Goal: Task Accomplishment & Management: Manage account settings

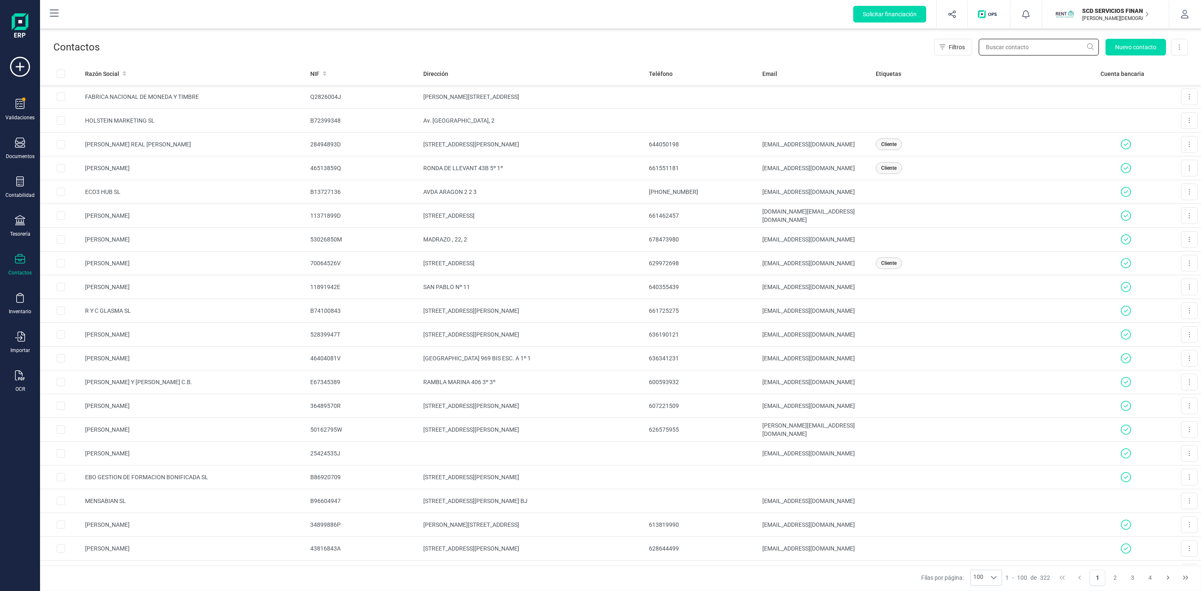
click at [1029, 47] on input "text" at bounding box center [1039, 47] width 120 height 17
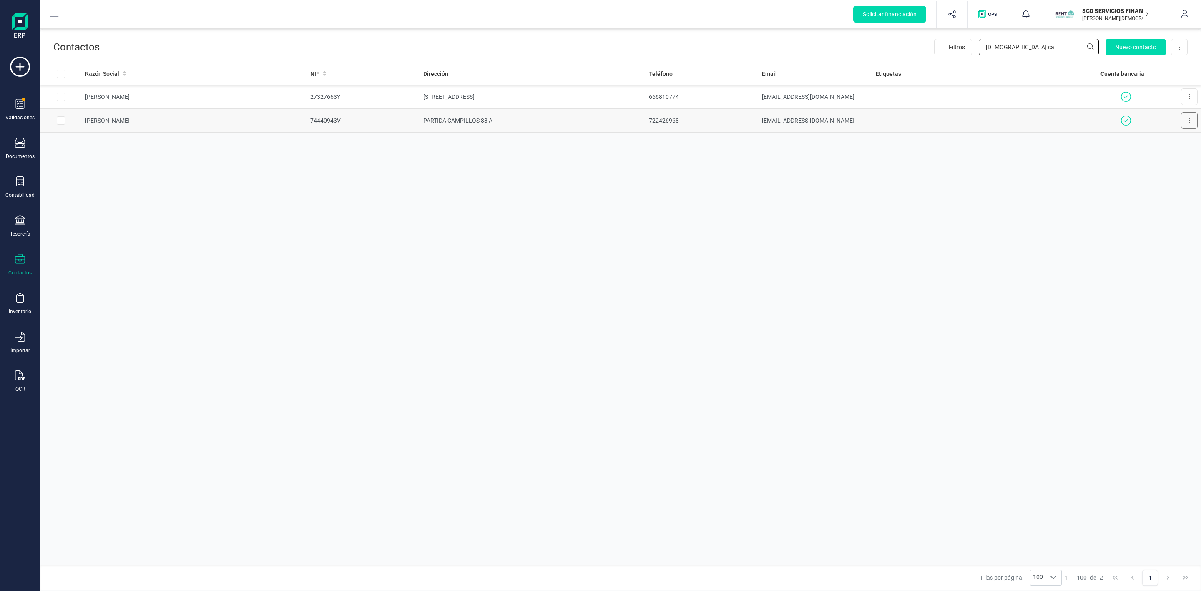
type input "[DEMOGRAPHIC_DATA] ca"
click at [1190, 121] on button at bounding box center [1189, 120] width 17 height 17
click at [1170, 141] on span "Editar contacto" at bounding box center [1165, 141] width 40 height 8
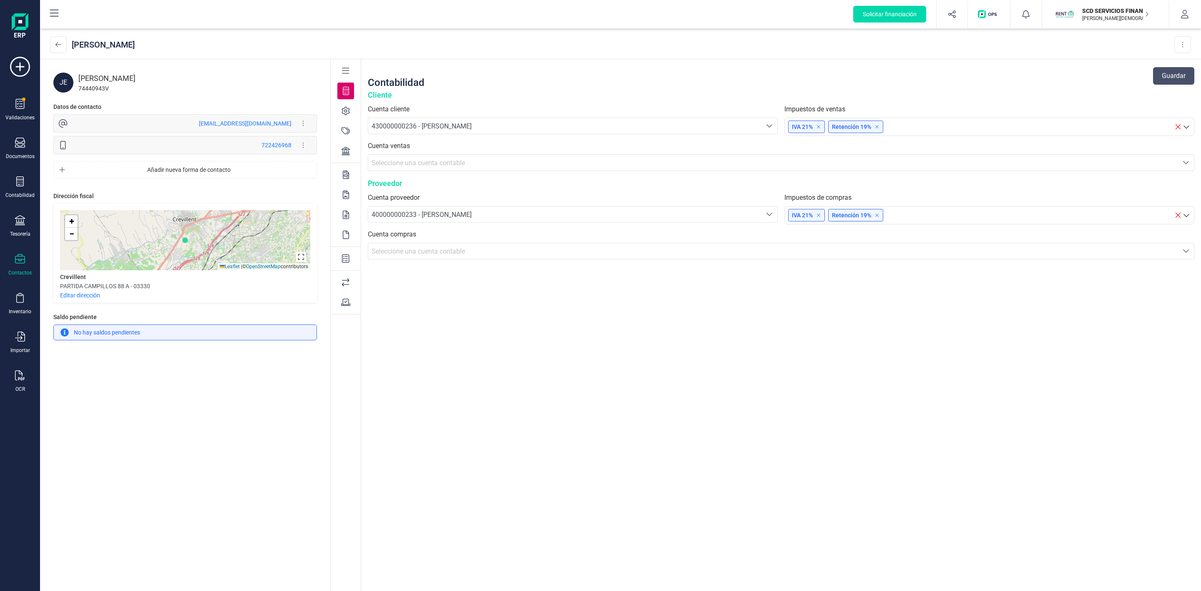
click at [103, 73] on div "[PERSON_NAME]" at bounding box center [197, 79] width 239 height 12
click at [114, 74] on div "[PERSON_NAME]" at bounding box center [197, 79] width 239 height 12
click at [139, 76] on div "[PERSON_NAME]" at bounding box center [197, 79] width 239 height 12
click at [153, 75] on div "[PERSON_NAME]" at bounding box center [197, 79] width 239 height 12
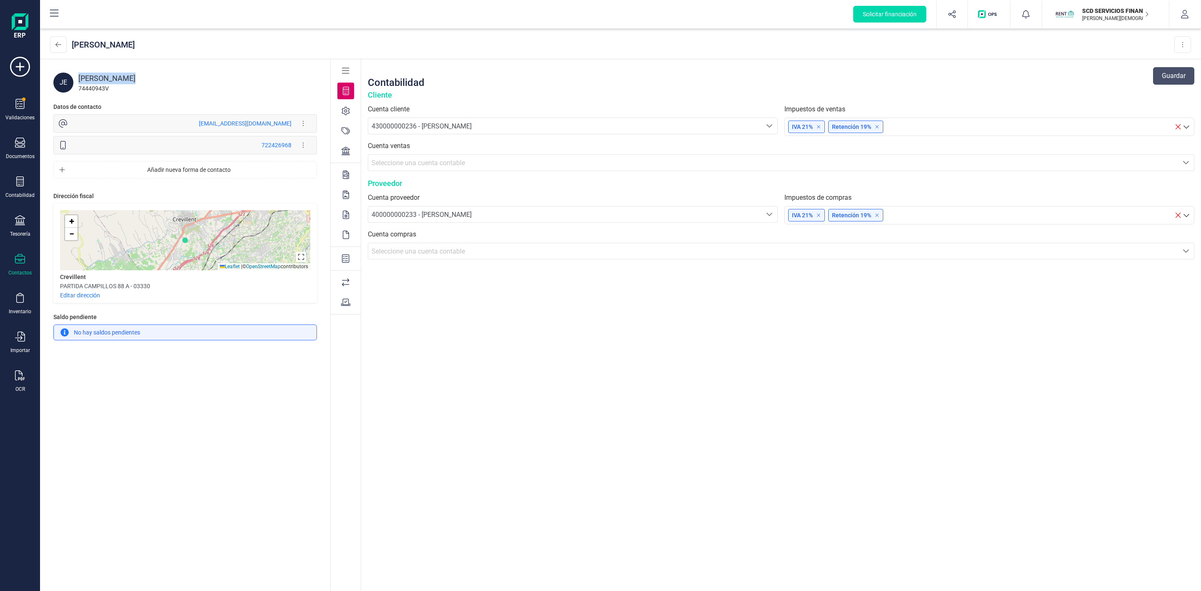
click at [153, 75] on div "[PERSON_NAME]" at bounding box center [197, 79] width 239 height 12
click at [345, 67] on icon at bounding box center [346, 71] width 8 height 8
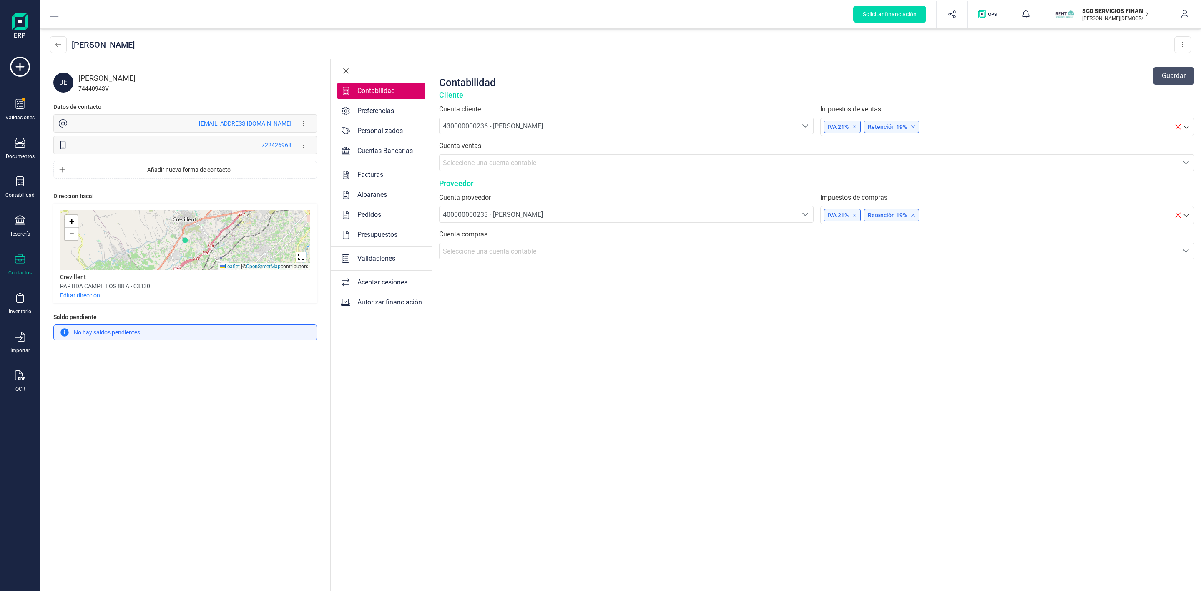
click at [347, 70] on icon at bounding box center [346, 71] width 6 height 8
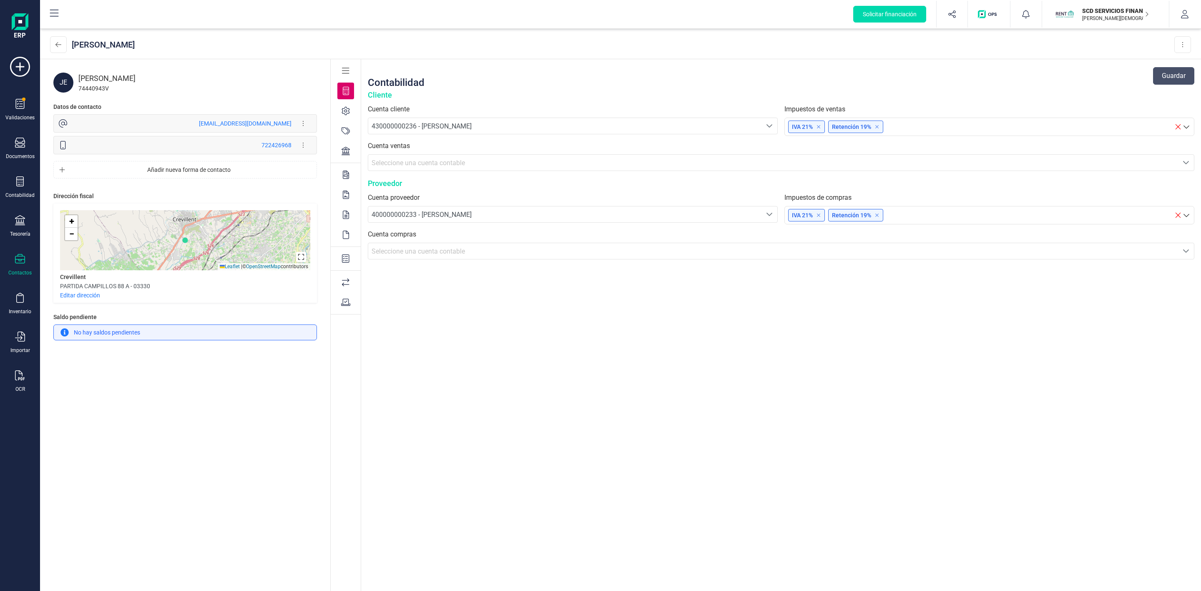
click at [347, 112] on icon at bounding box center [346, 111] width 8 height 8
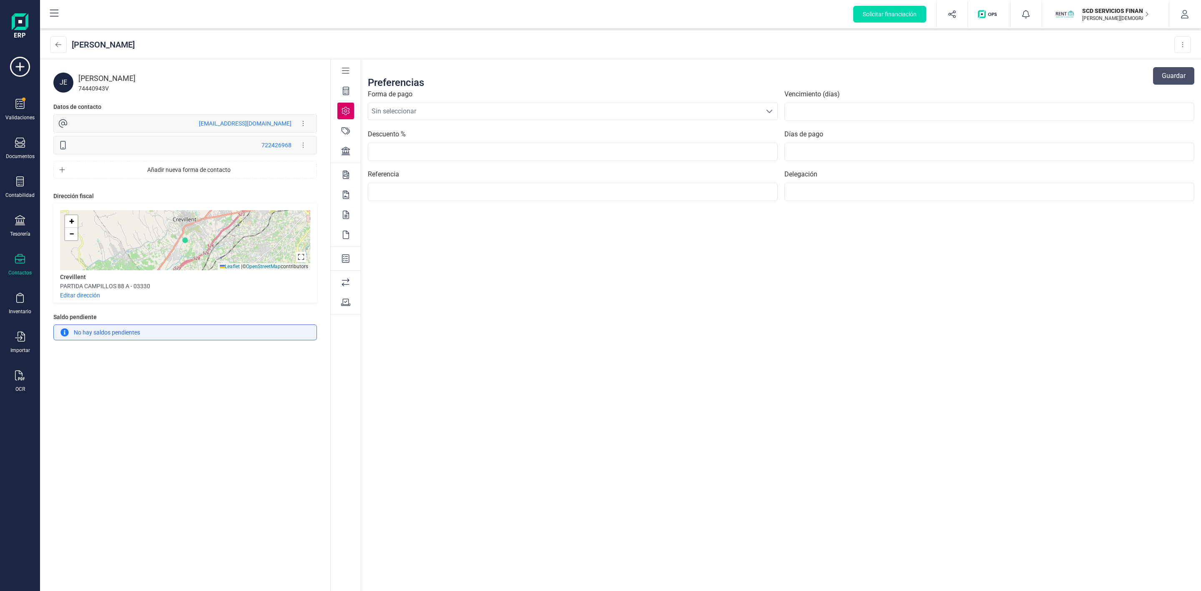
click at [347, 132] on icon at bounding box center [346, 131] width 8 height 8
click at [346, 152] on icon at bounding box center [346, 151] width 8 height 8
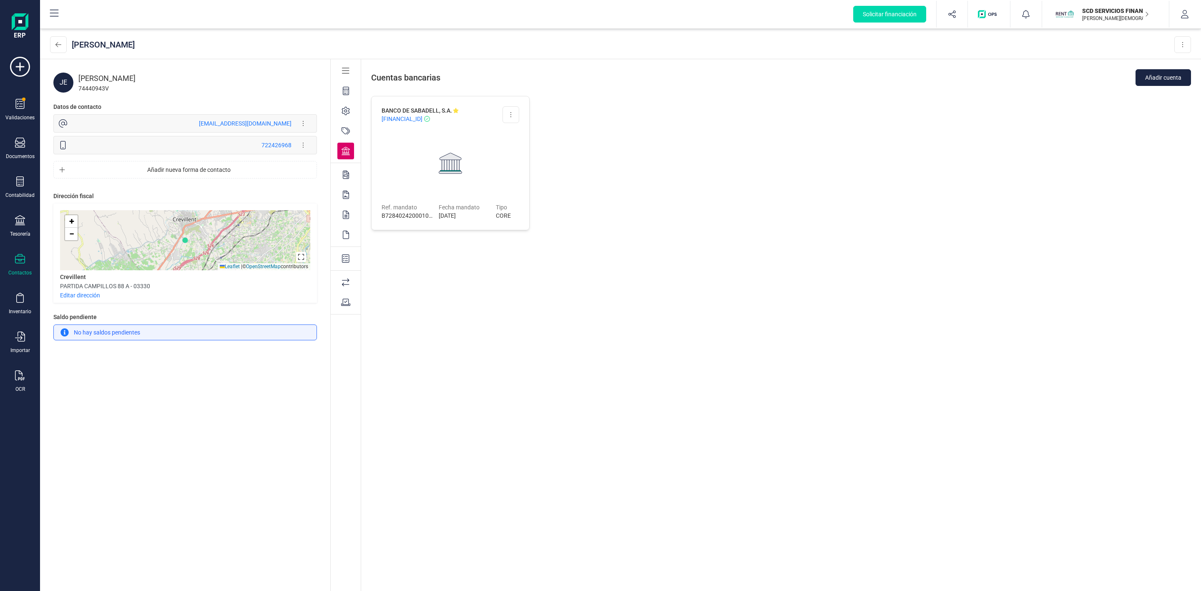
click at [347, 177] on icon at bounding box center [346, 175] width 6 height 8
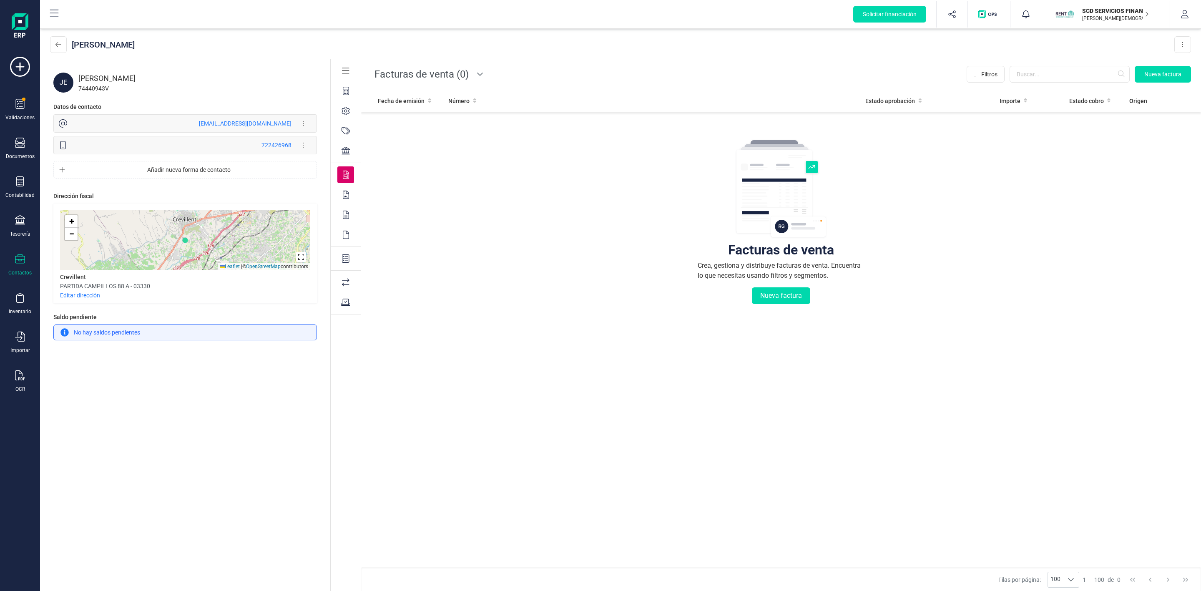
click at [346, 197] on icon at bounding box center [346, 195] width 6 height 8
click at [345, 216] on icon at bounding box center [346, 215] width 6 height 8
click at [343, 233] on icon at bounding box center [346, 235] width 6 height 8
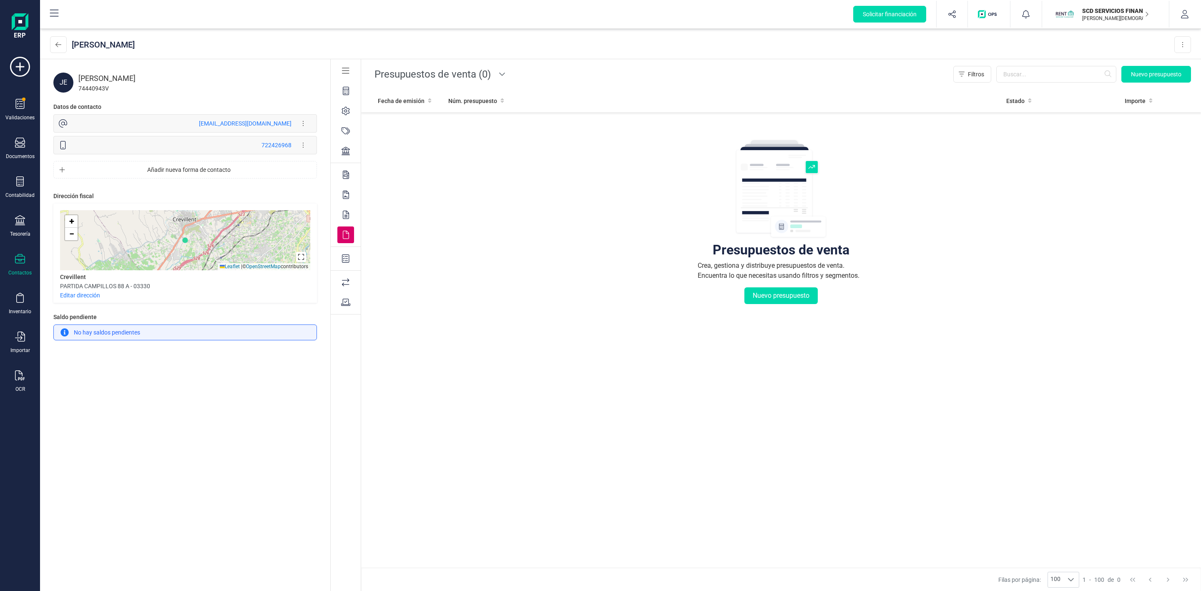
click at [345, 259] on icon at bounding box center [346, 258] width 8 height 8
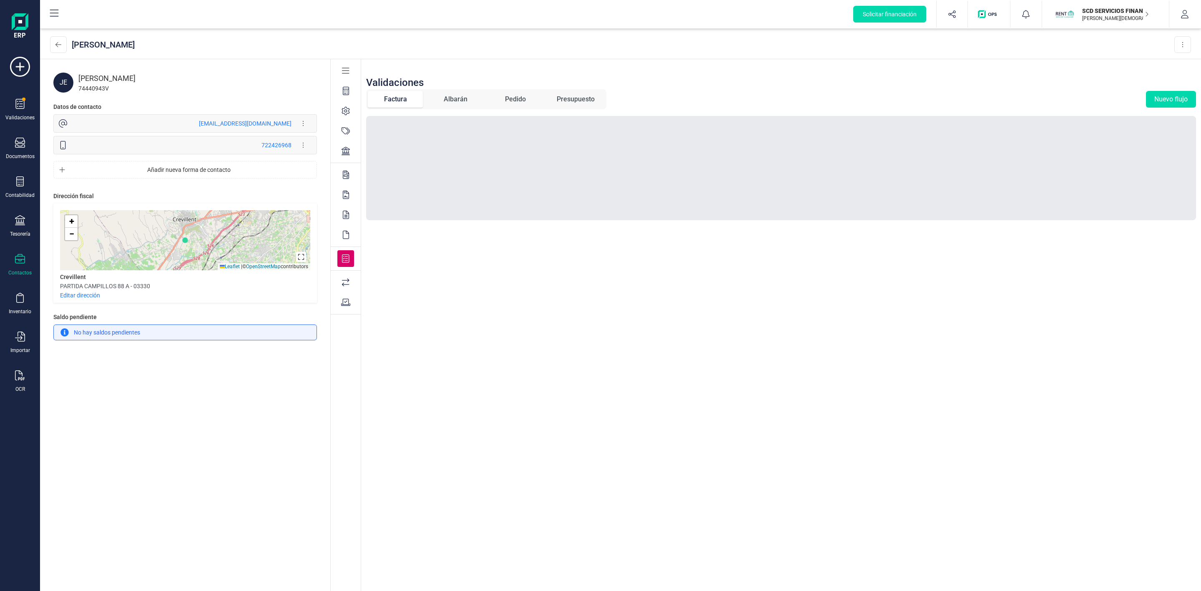
click at [347, 303] on icon at bounding box center [346, 302] width 10 height 8
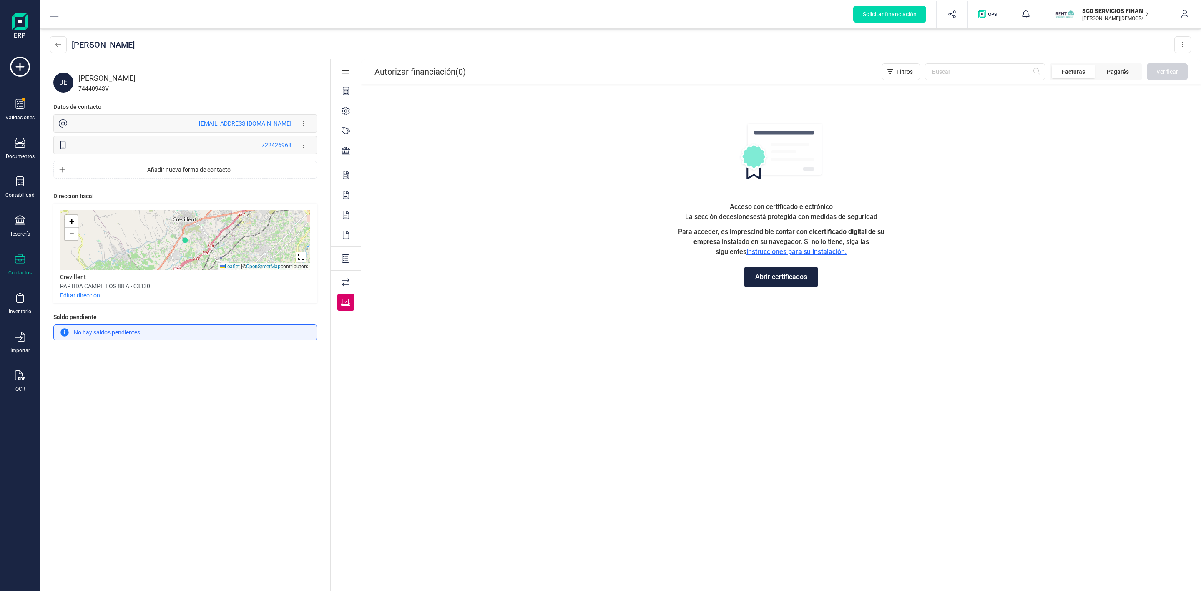
click at [345, 278] on icon at bounding box center [346, 282] width 8 height 8
click at [345, 259] on icon at bounding box center [346, 258] width 8 height 8
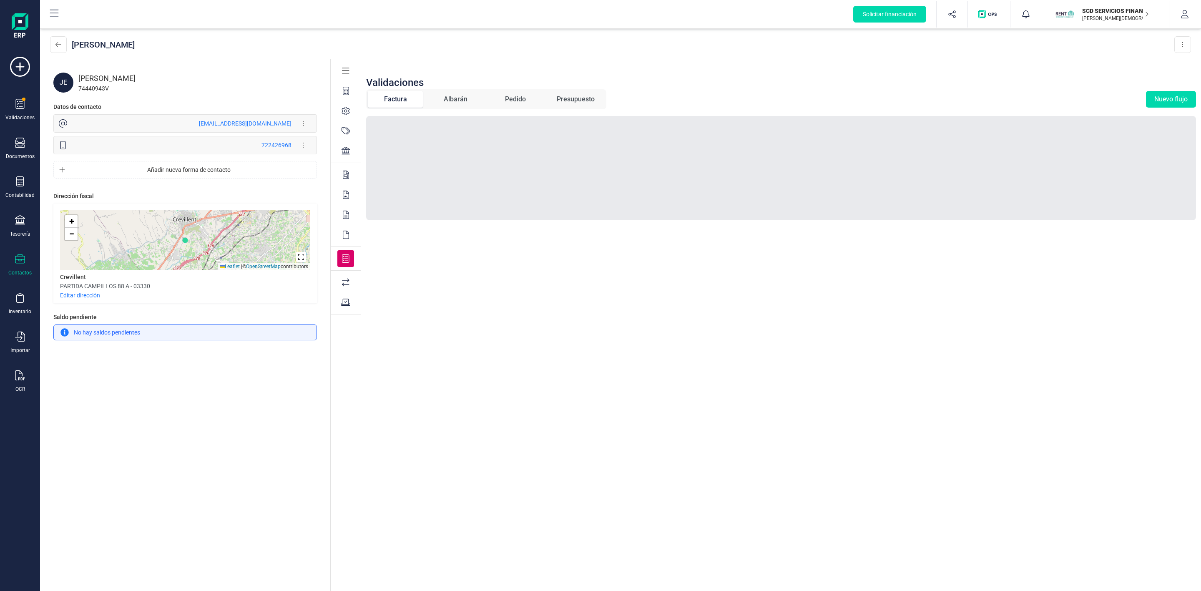
click at [348, 89] on icon at bounding box center [346, 91] width 6 height 8
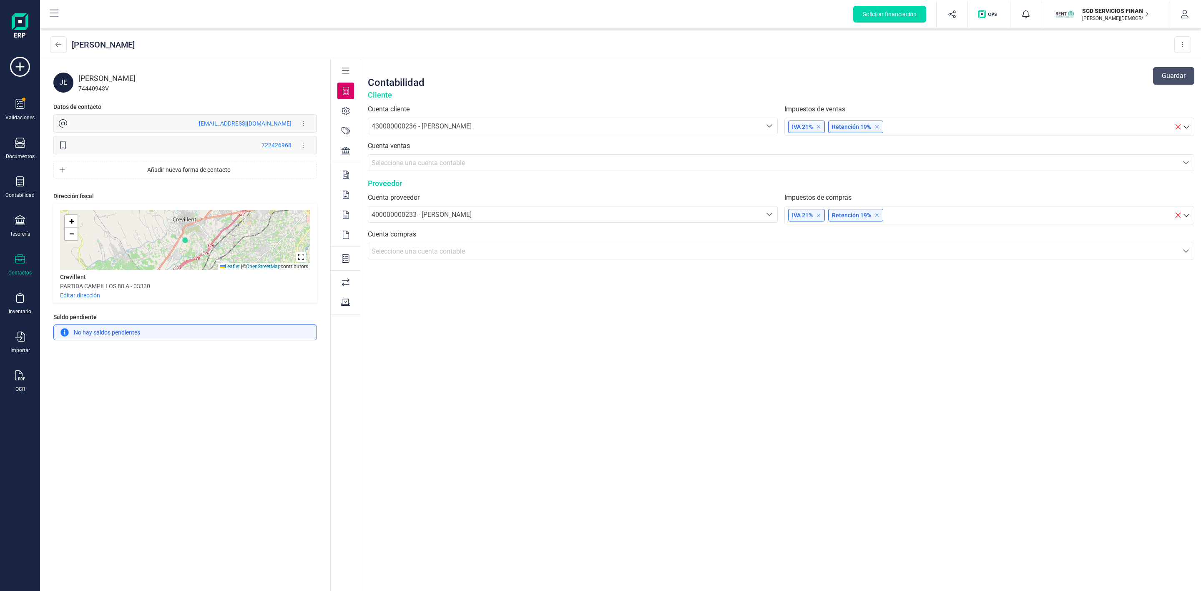
click at [457, 128] on span "430000000236 - [PERSON_NAME]" at bounding box center [422, 126] width 100 height 8
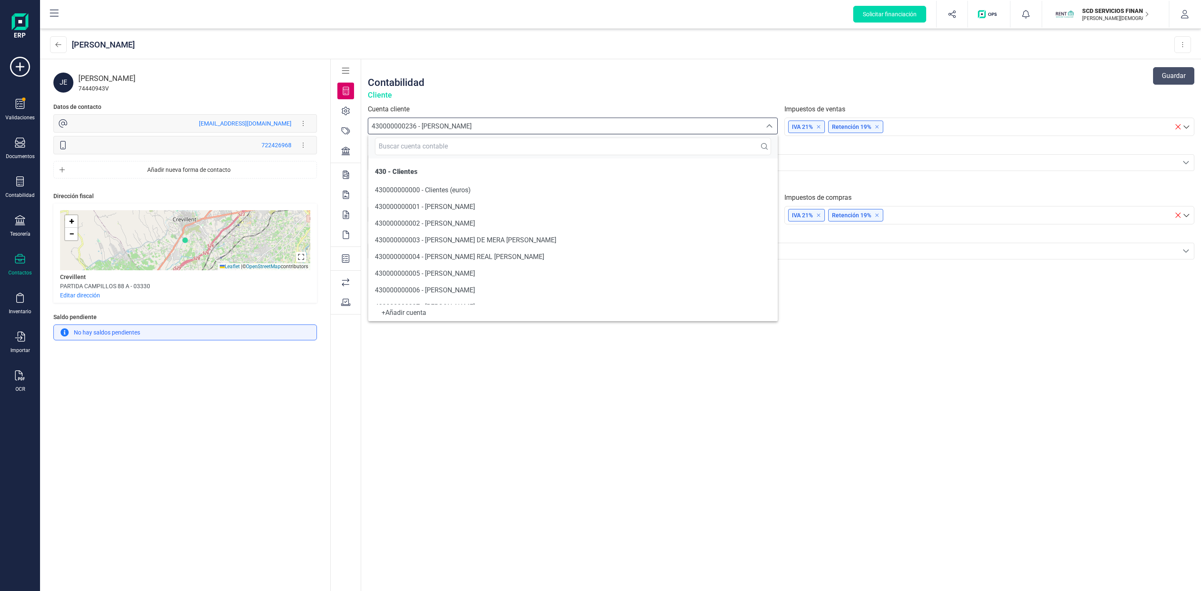
scroll to position [3830, 0]
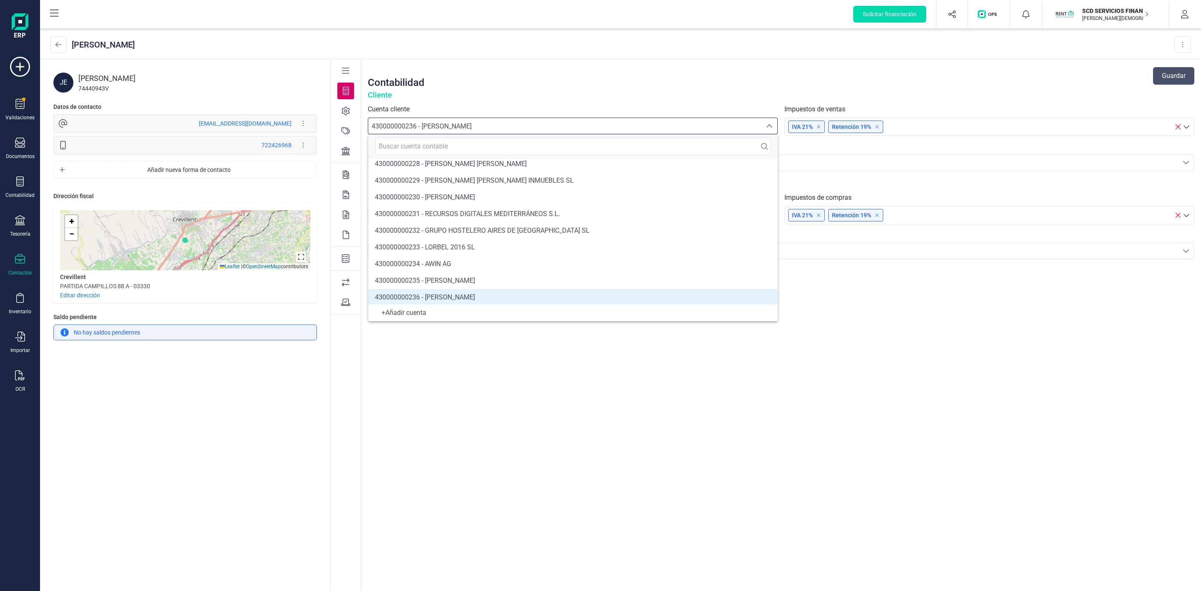
click at [512, 128] on div "430000000236 - [PERSON_NAME]" at bounding box center [565, 126] width 387 height 10
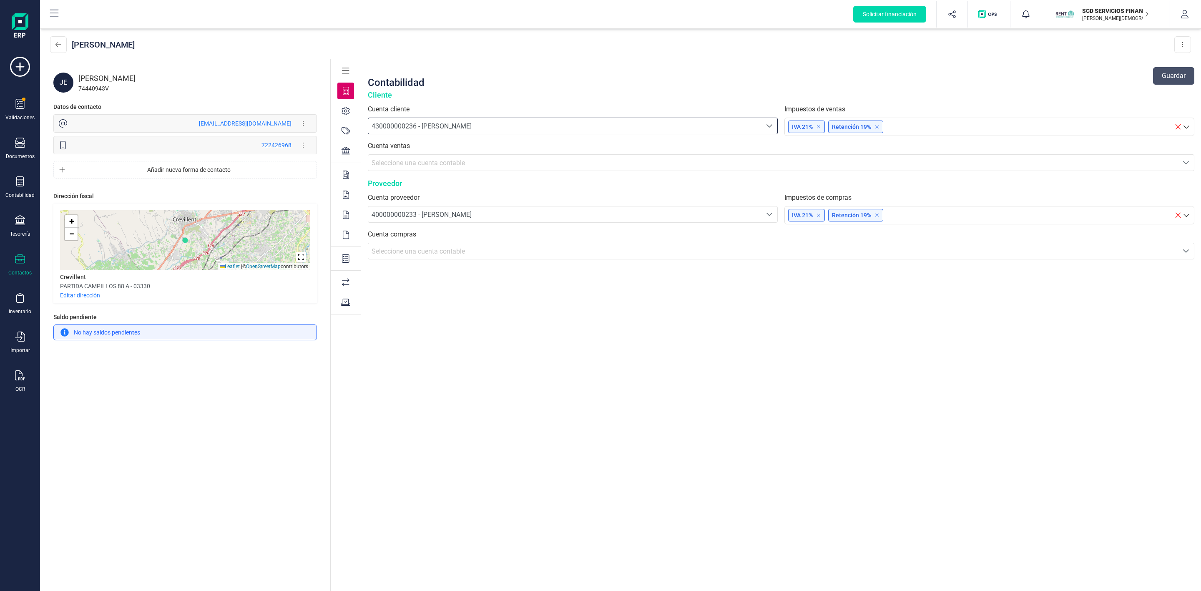
click at [884, 338] on div "Contabilidad Guardar Cliente Cuenta cliente 430000000236 - [PERSON_NAME] 430000…" at bounding box center [781, 325] width 840 height 533
click at [347, 144] on div at bounding box center [345, 151] width 17 height 17
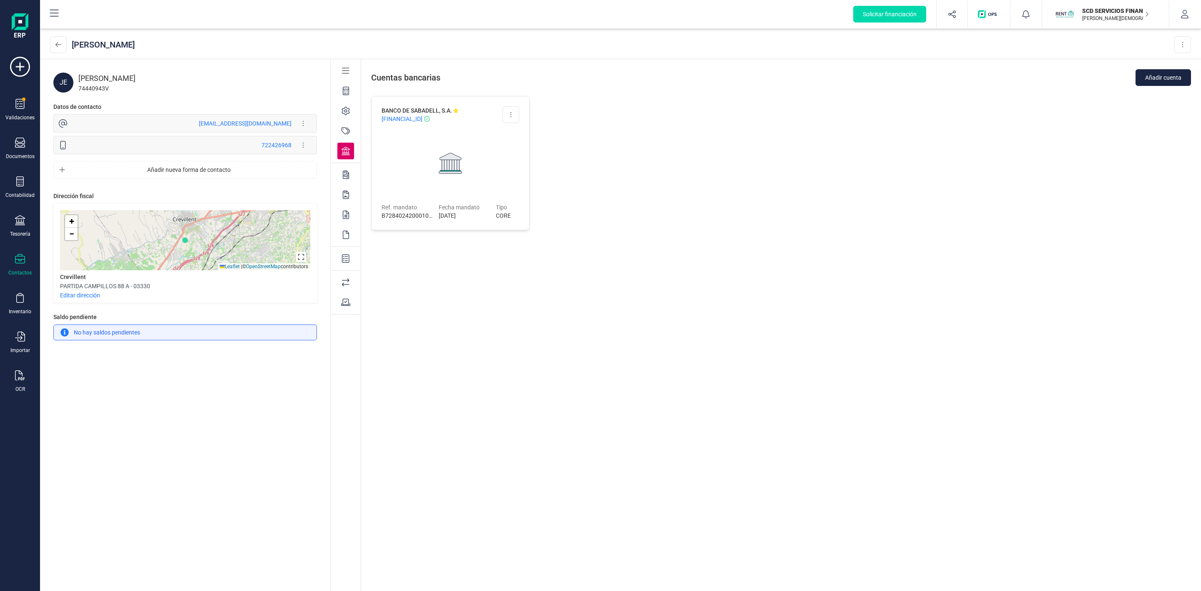
drag, startPoint x: 450, startPoint y: 318, endPoint x: 402, endPoint y: 246, distance: 86.4
click at [450, 317] on div "BANCO [PERSON_NAME], S.A. [FINANCIAL_ID] Editar cuenta Eliminar cuenta Ref. man…" at bounding box center [450, 340] width 158 height 488
click at [343, 176] on icon at bounding box center [346, 175] width 6 height 8
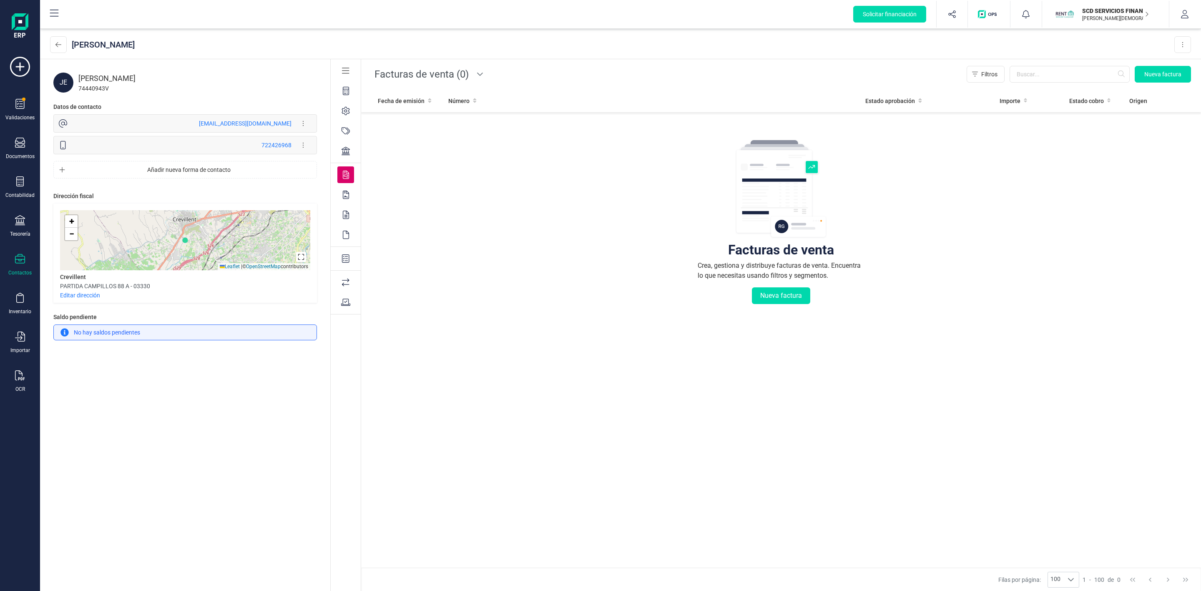
click at [340, 196] on div at bounding box center [345, 194] width 17 height 17
click at [345, 212] on icon at bounding box center [346, 215] width 6 height 8
click at [196, 93] on div "JE [PERSON_NAME] 74440943V Datos de contacto [EMAIL_ADDRESS][DOMAIN_NAME] Edita…" at bounding box center [185, 325] width 290 height 533
click at [278, 408] on div "JE [PERSON_NAME] 74440943V Datos de contacto [EMAIL_ADDRESS][DOMAIN_NAME] Edita…" at bounding box center [185, 325] width 290 height 533
click at [59, 40] on button at bounding box center [58, 44] width 17 height 17
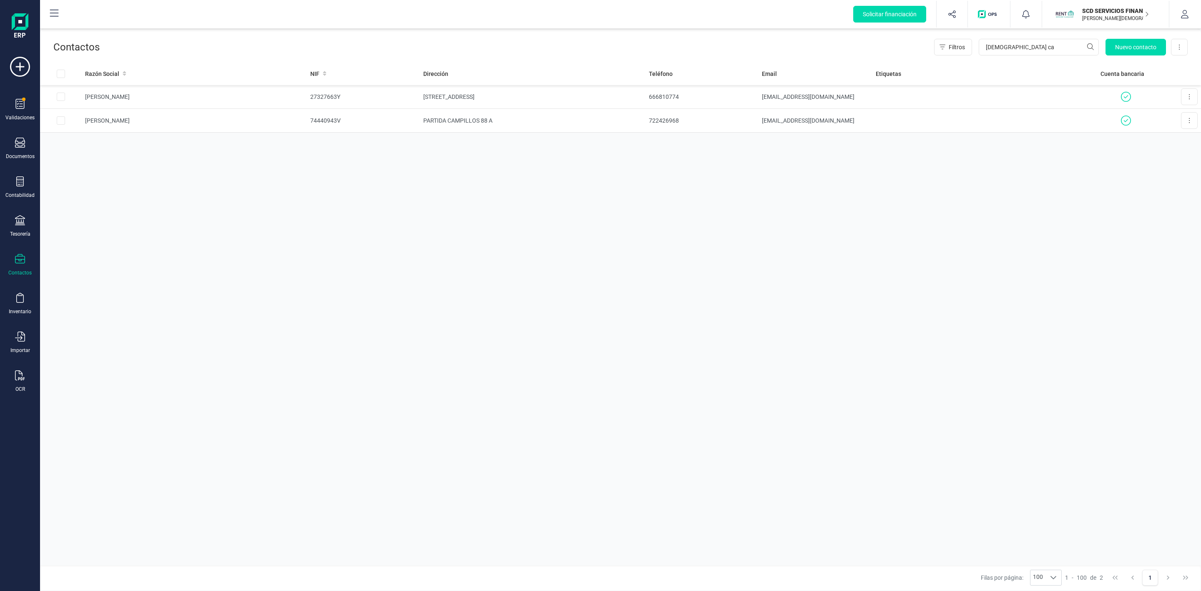
click at [451, 322] on div "Razón Social NIF Dirección Teléfono Email Etiquetas Cuenta bancaria [PERSON_NAM…" at bounding box center [620, 313] width 1161 height 503
click at [20, 187] on div at bounding box center [20, 182] width 10 height 12
click at [99, 214] on span "Préstamos" at bounding box center [90, 214] width 50 height 10
